Goal: Transaction & Acquisition: Purchase product/service

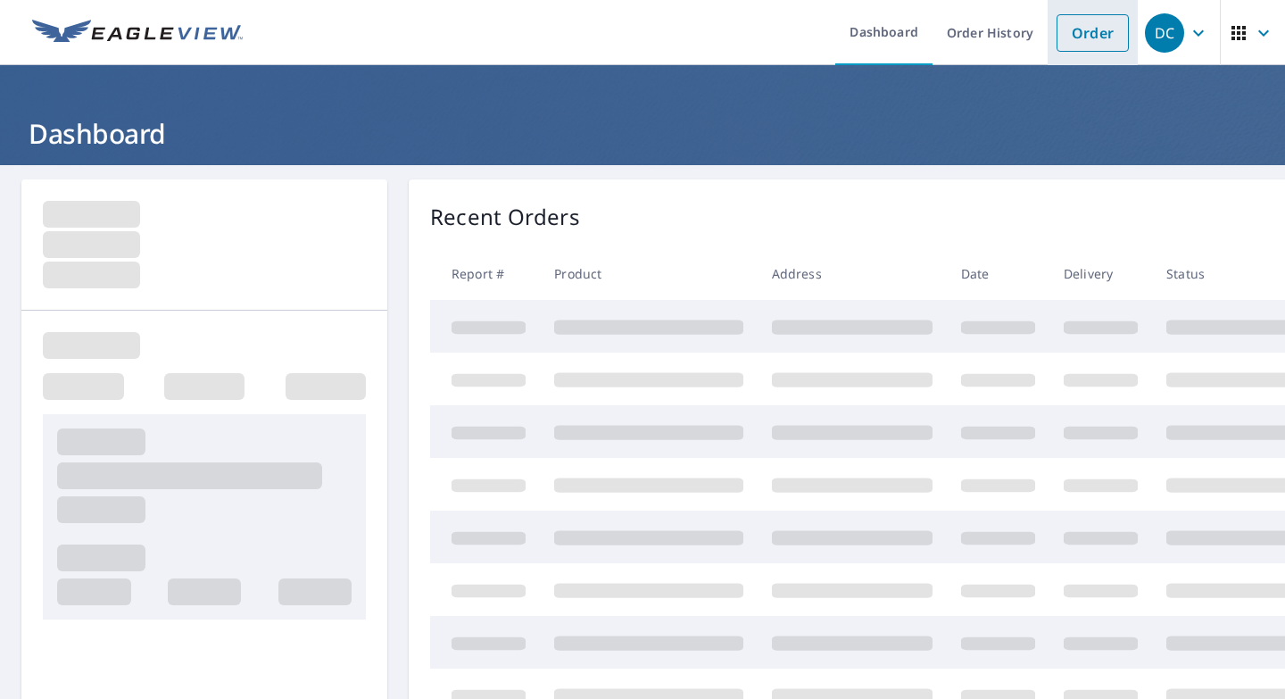
click at [1086, 37] on link "Order" at bounding box center [1092, 32] width 72 height 37
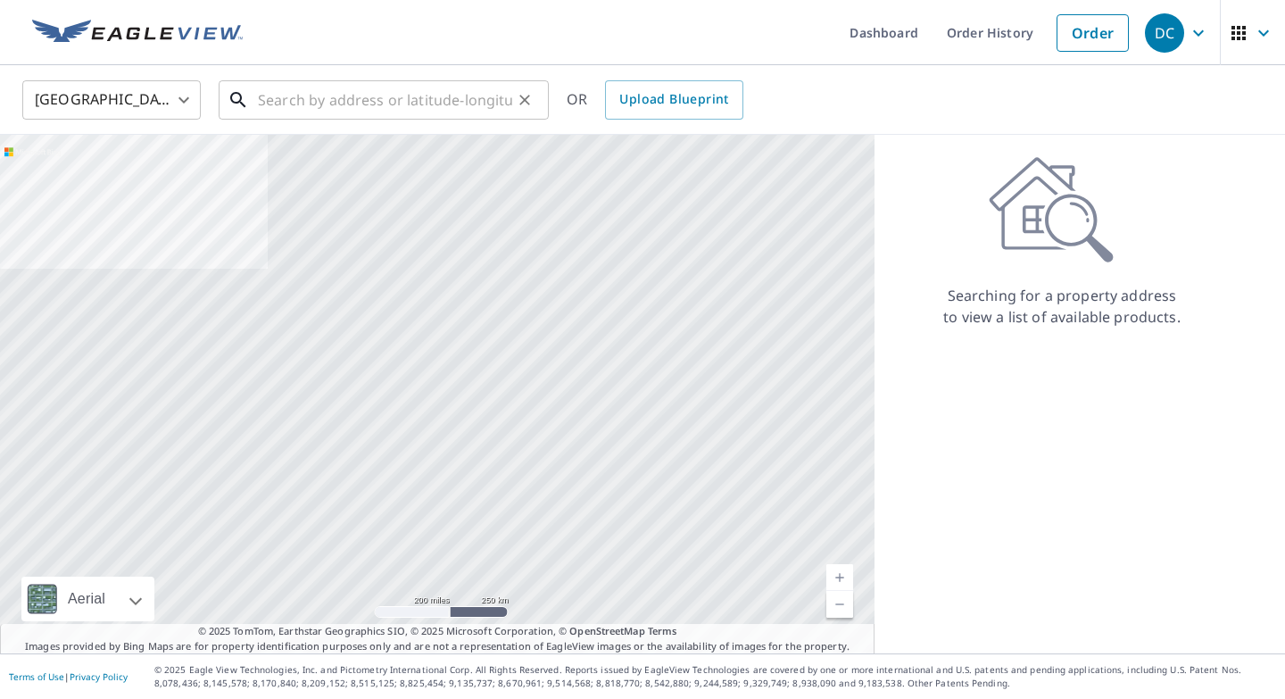
click at [389, 107] on input "text" at bounding box center [385, 100] width 254 height 50
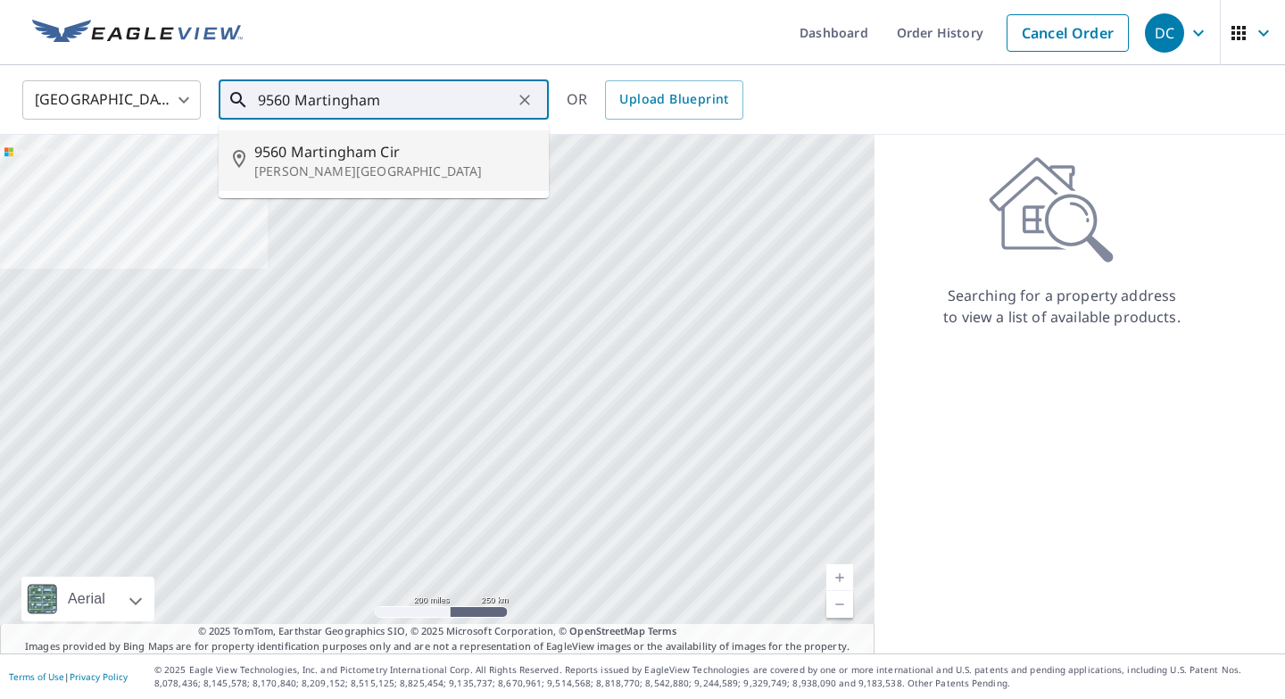
click at [338, 165] on p "[PERSON_NAME][GEOGRAPHIC_DATA]" at bounding box center [394, 171] width 280 height 18
type input "[STREET_ADDRESS]"
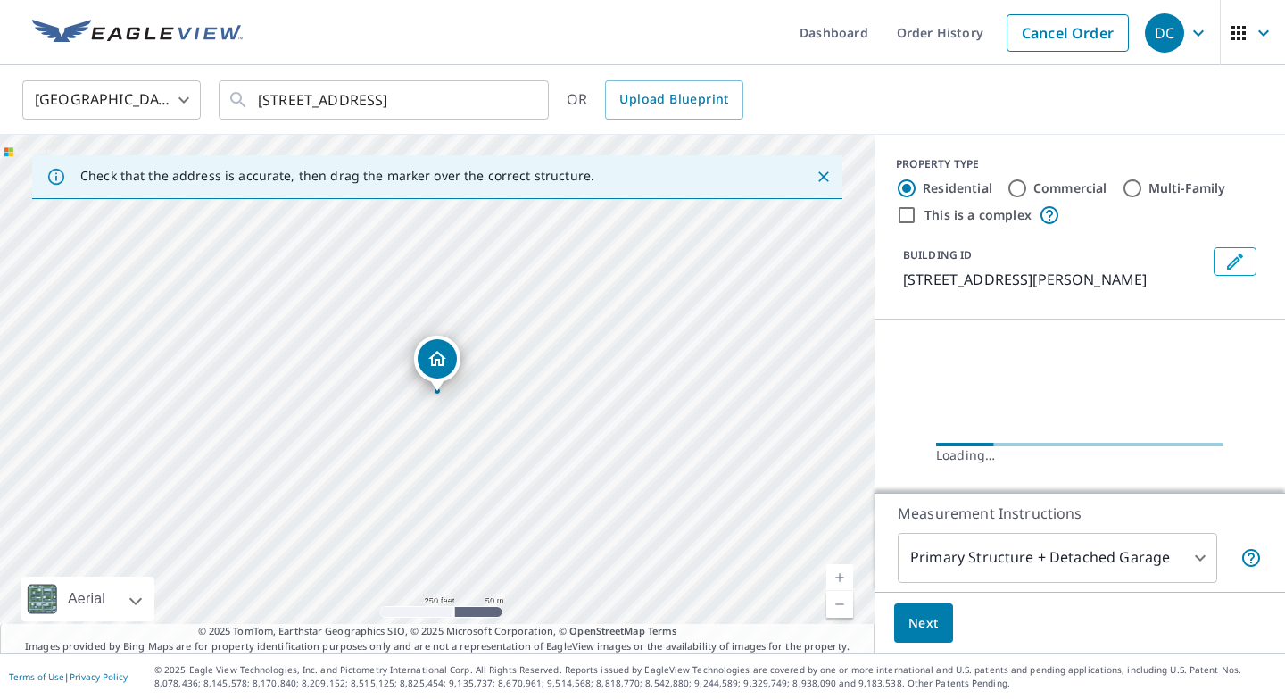
click at [913, 619] on span "Next" at bounding box center [923, 623] width 30 height 22
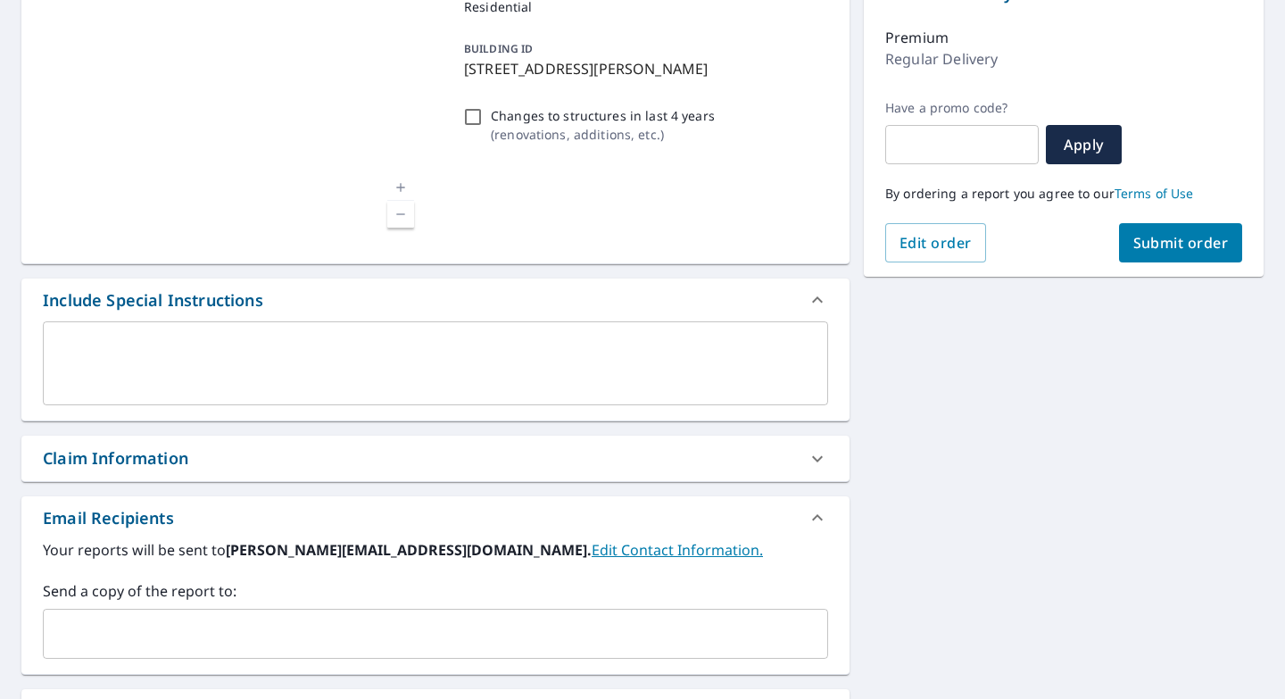
scroll to position [224, 0]
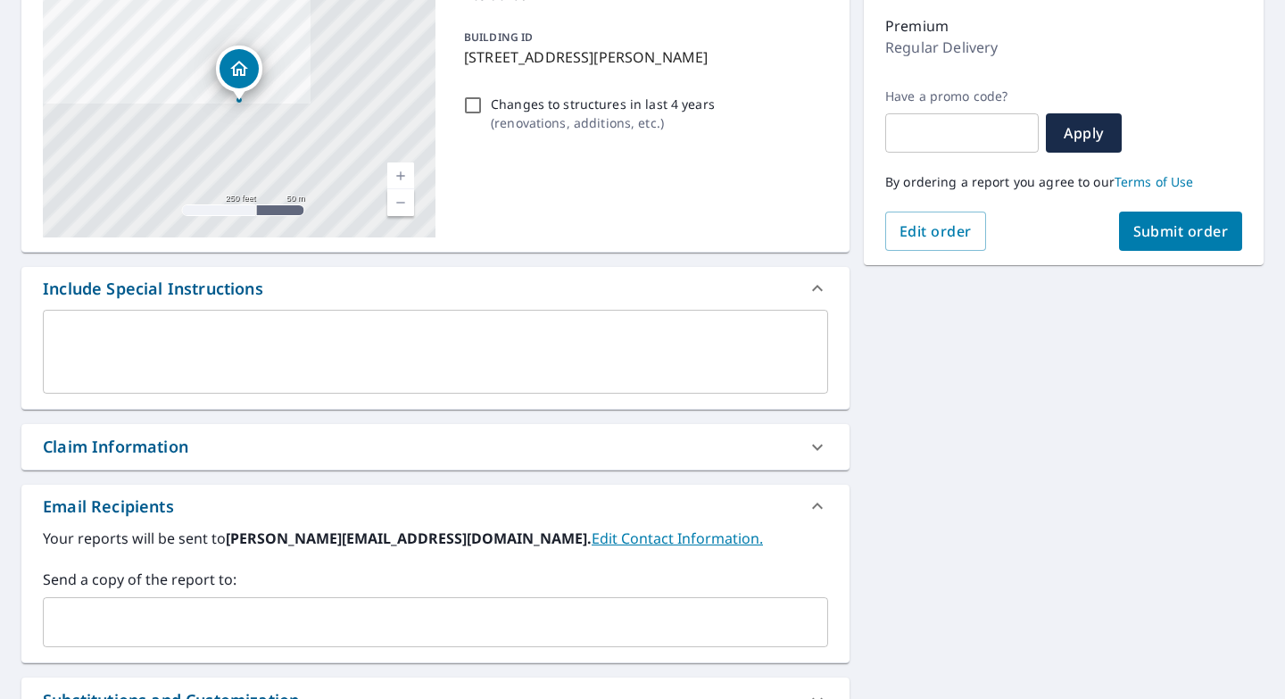
click at [350, 447] on div "Claim Information" at bounding box center [419, 446] width 753 height 24
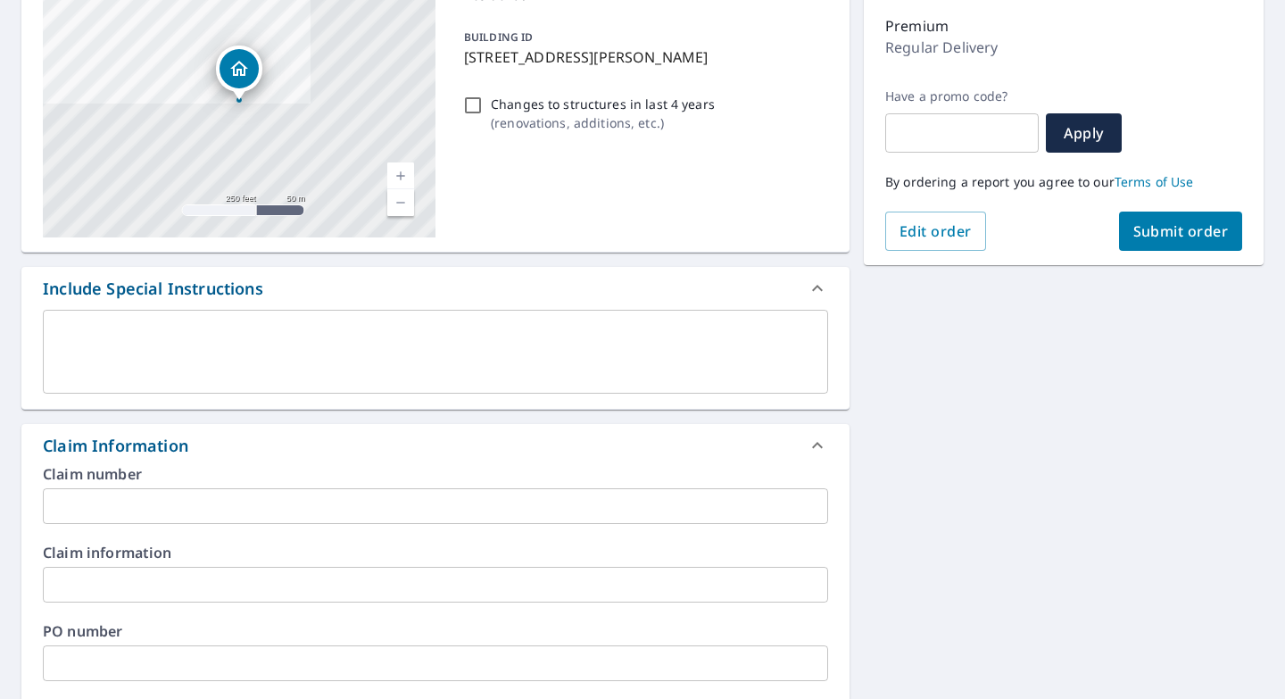
scroll to position [256, 0]
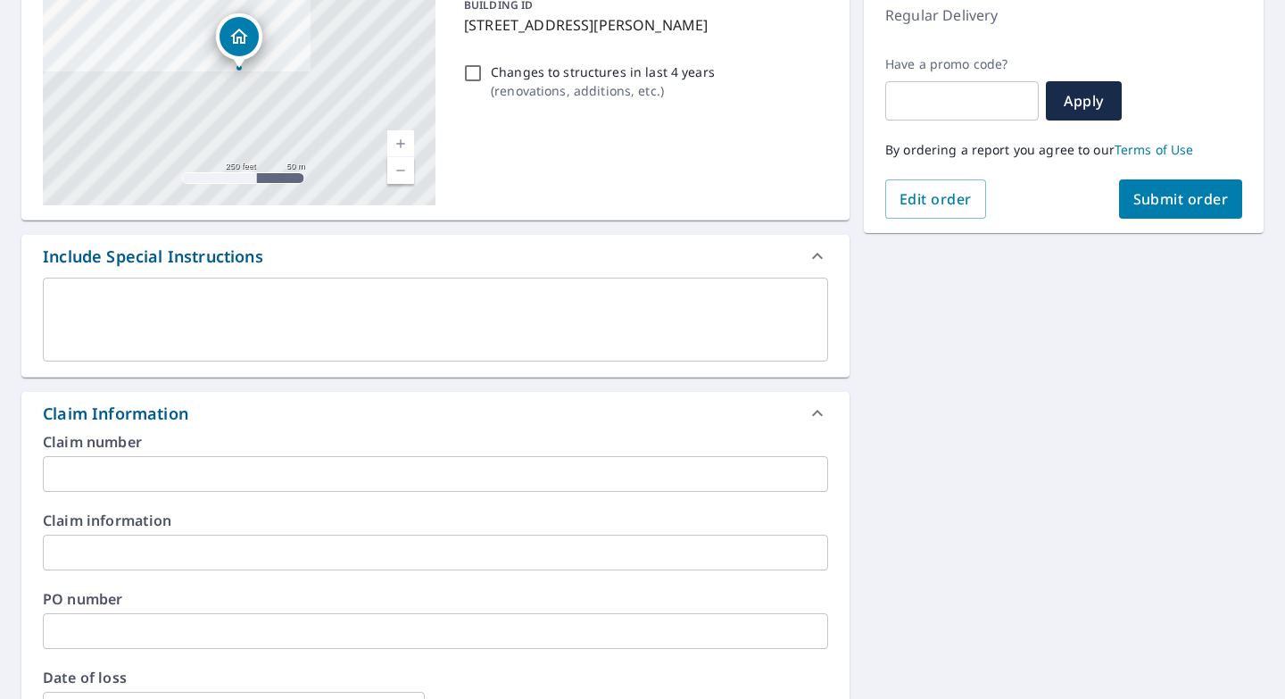
click at [153, 625] on input "text" at bounding box center [435, 631] width 785 height 36
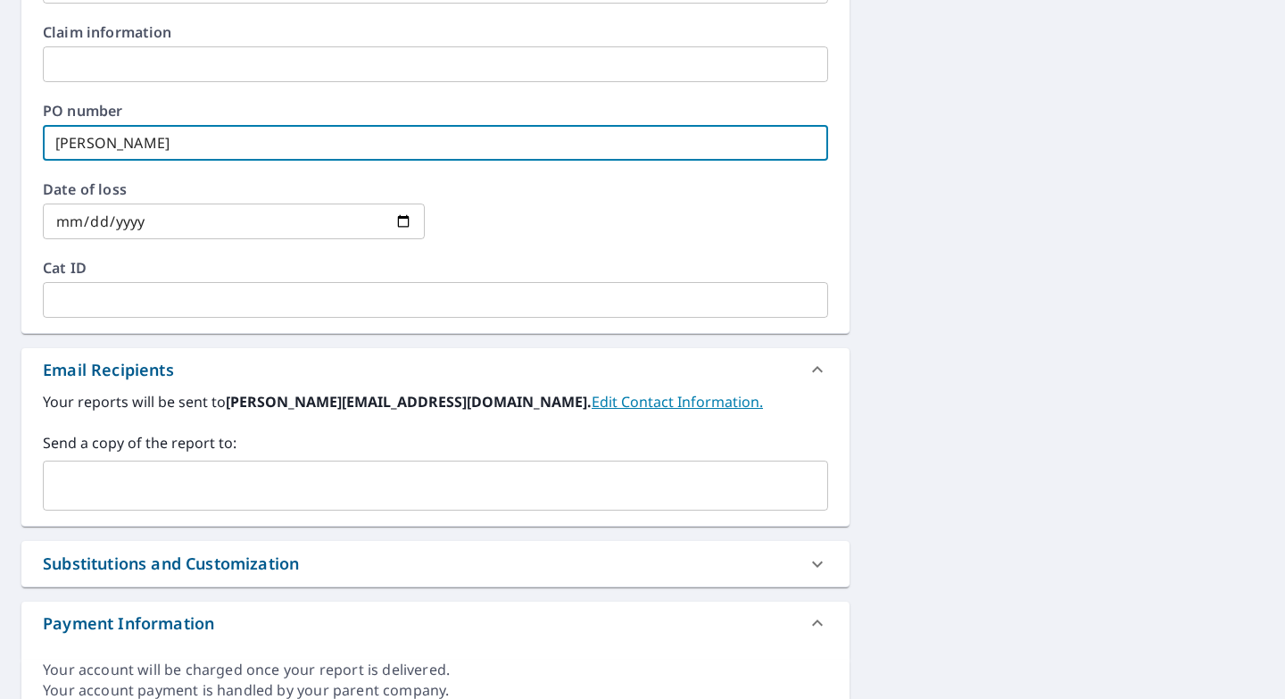
scroll to position [773, 0]
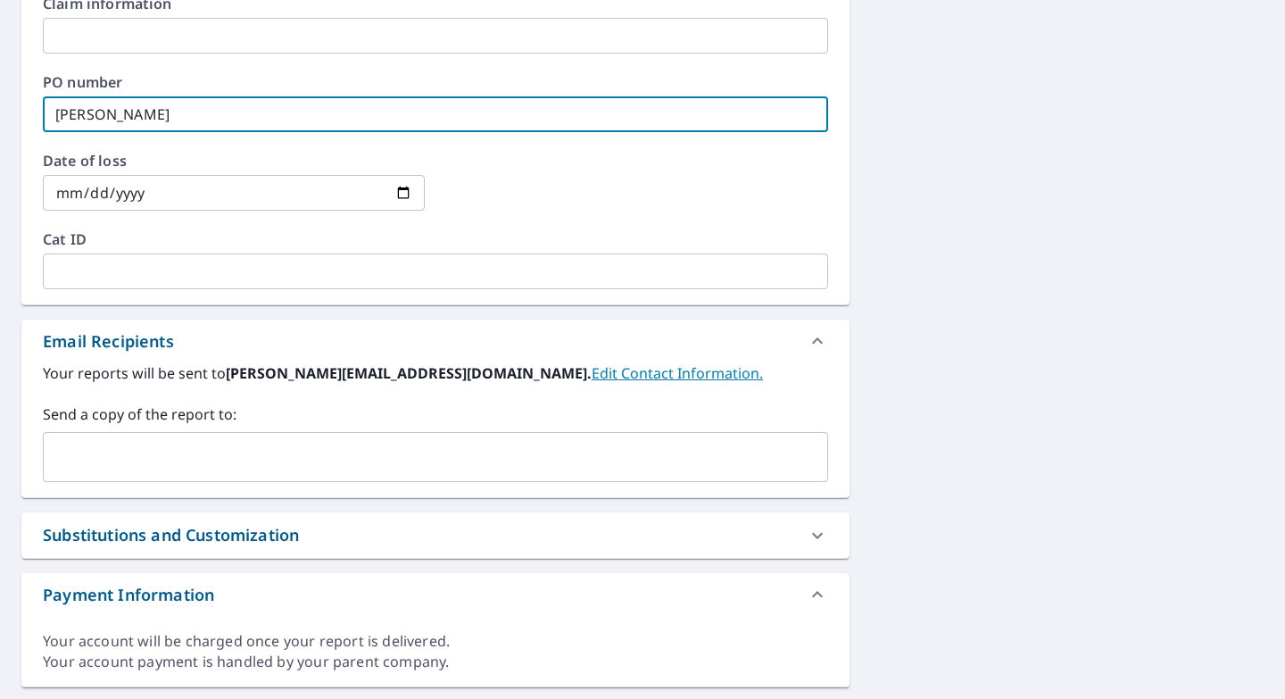
type input "[PERSON_NAME]"
click at [145, 461] on input "text" at bounding box center [422, 457] width 742 height 34
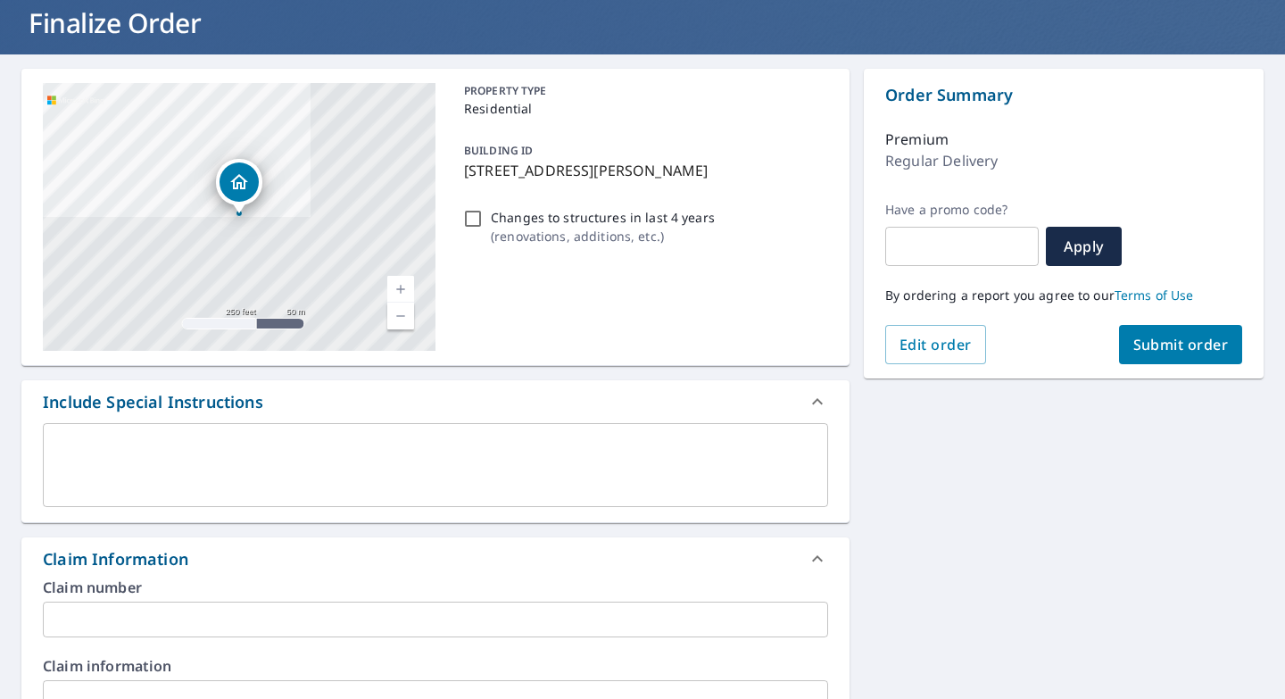
scroll to position [113, 0]
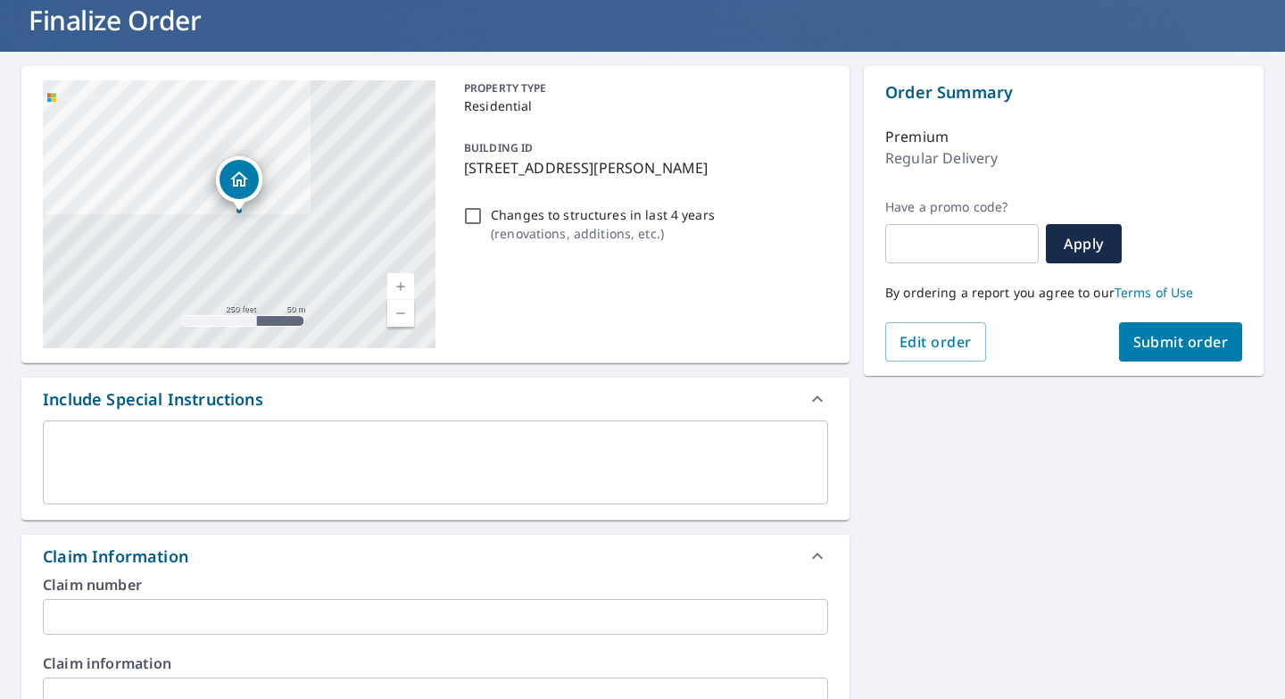
type input "[PERSON_NAME][EMAIL_ADDRESS][DOMAIN_NAME]"
click at [1135, 343] on span "Submit order" at bounding box center [1180, 342] width 95 height 20
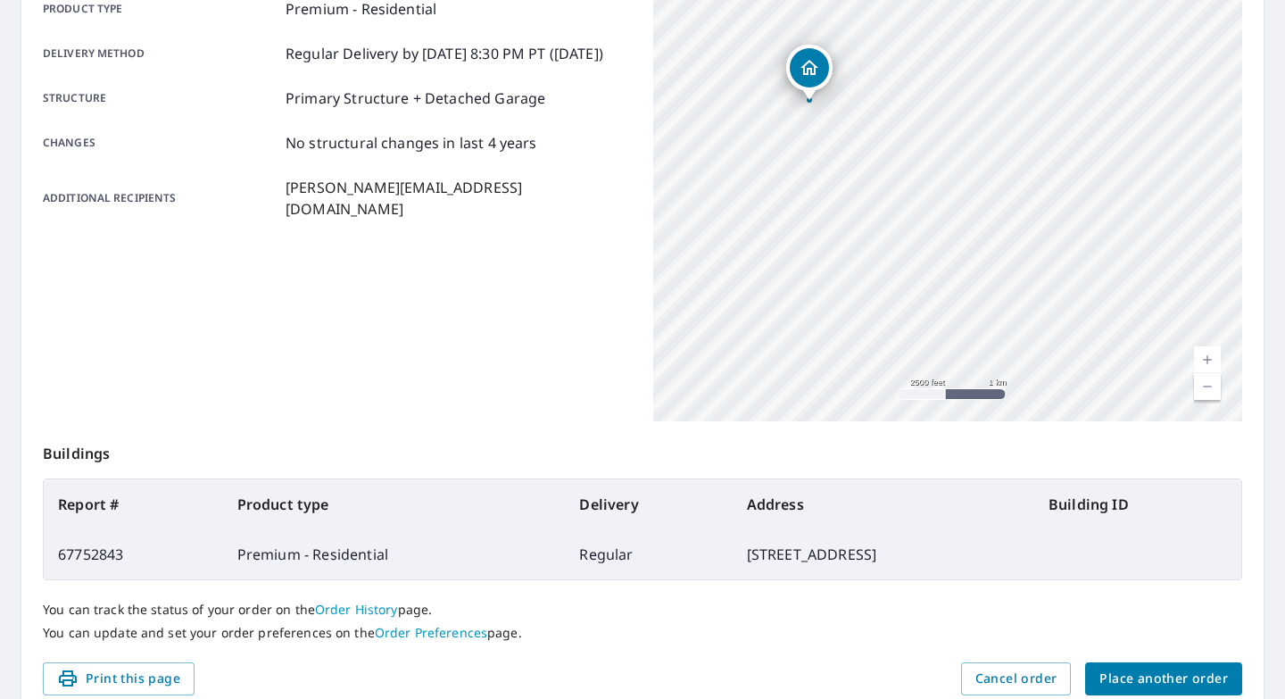
scroll to position [352, 0]
